Goal: Browse casually

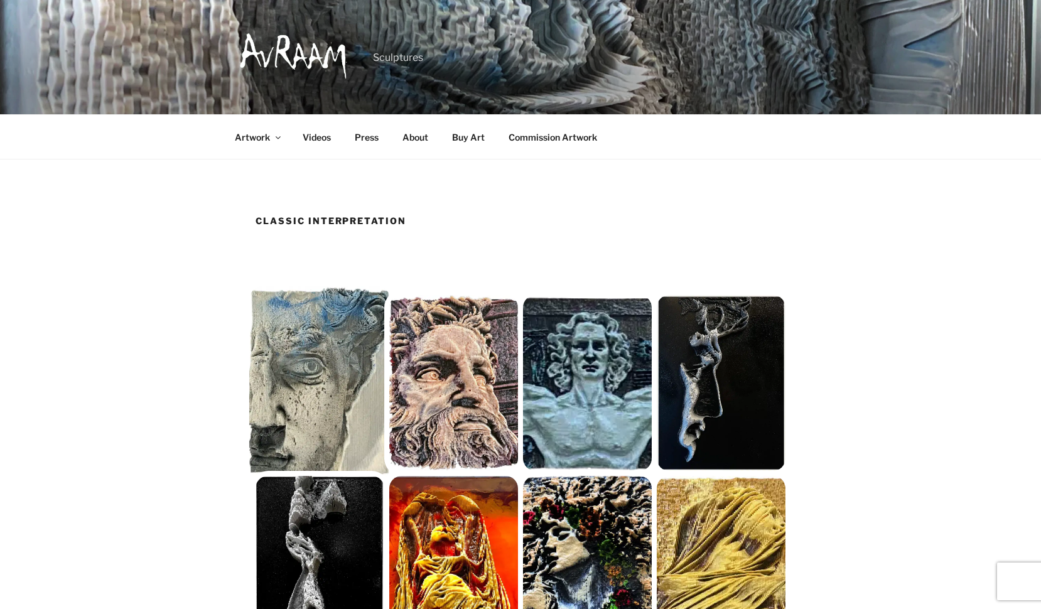
click at [322, 433] on img at bounding box center [320, 383] width 142 height 194
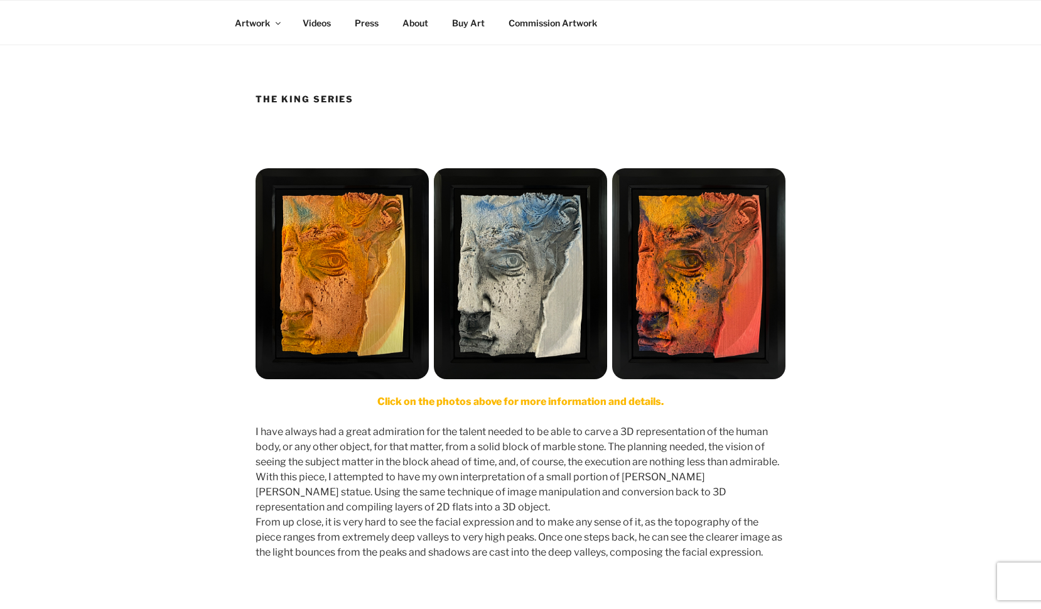
scroll to position [120, 0]
